Goal: Transaction & Acquisition: Purchase product/service

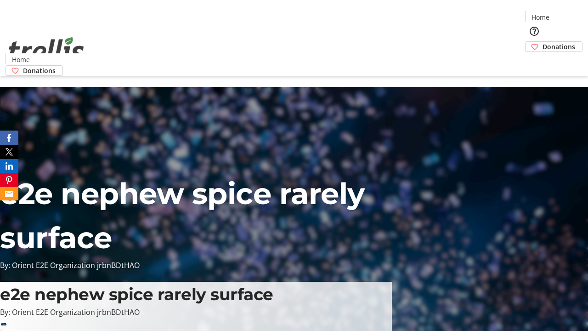
click at [561, 14] on span "Sign Up" at bounding box center [565, 12] width 27 height 11
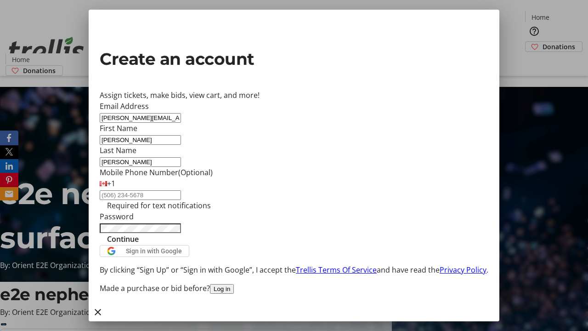
type input "[PERSON_NAME]"
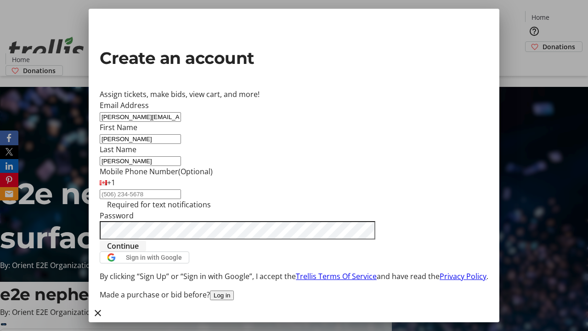
click at [139, 251] on span "Continue" at bounding box center [123, 245] width 32 height 11
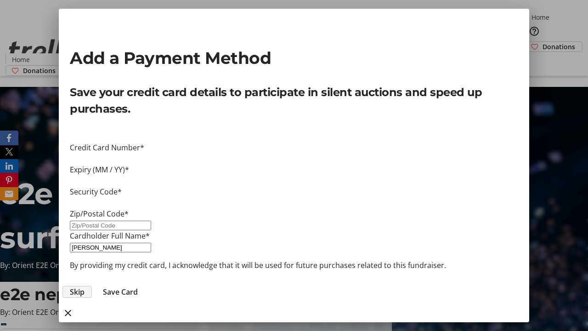
click at [84, 286] on span "Skip" at bounding box center [77, 291] width 15 height 11
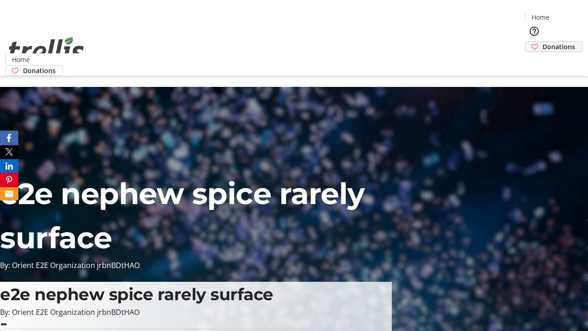
click at [542, 42] on span "Donations" at bounding box center [558, 47] width 33 height 10
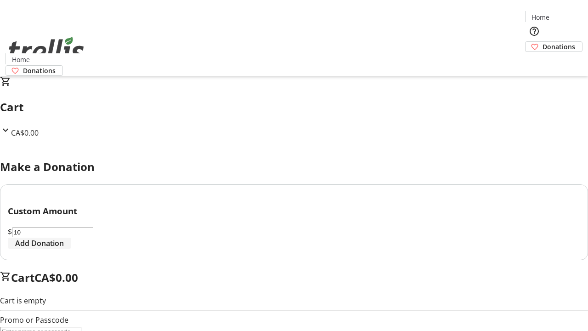
click at [64, 248] on span "Add Donation" at bounding box center [39, 242] width 49 height 11
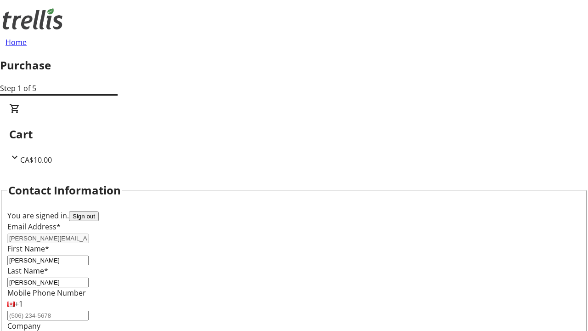
select select "CA"
type input "[STREET_ADDRESS][PERSON_NAME]"
type input "Kelowna"
select select "BC"
type input "Kelowna"
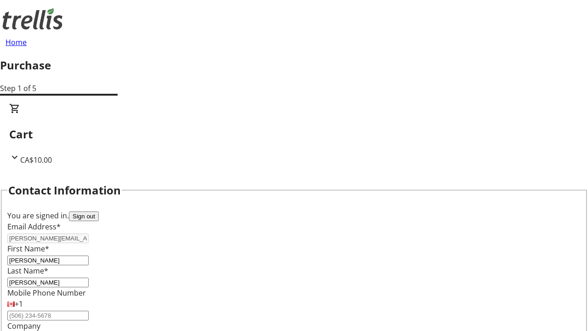
type input "V1Y 0C2"
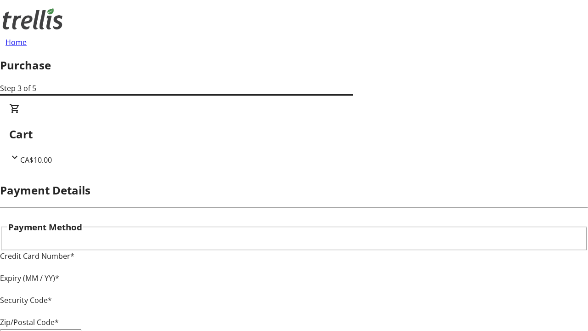
type input "V1Y 0C2"
